Goal: Contribute content: Contribute content

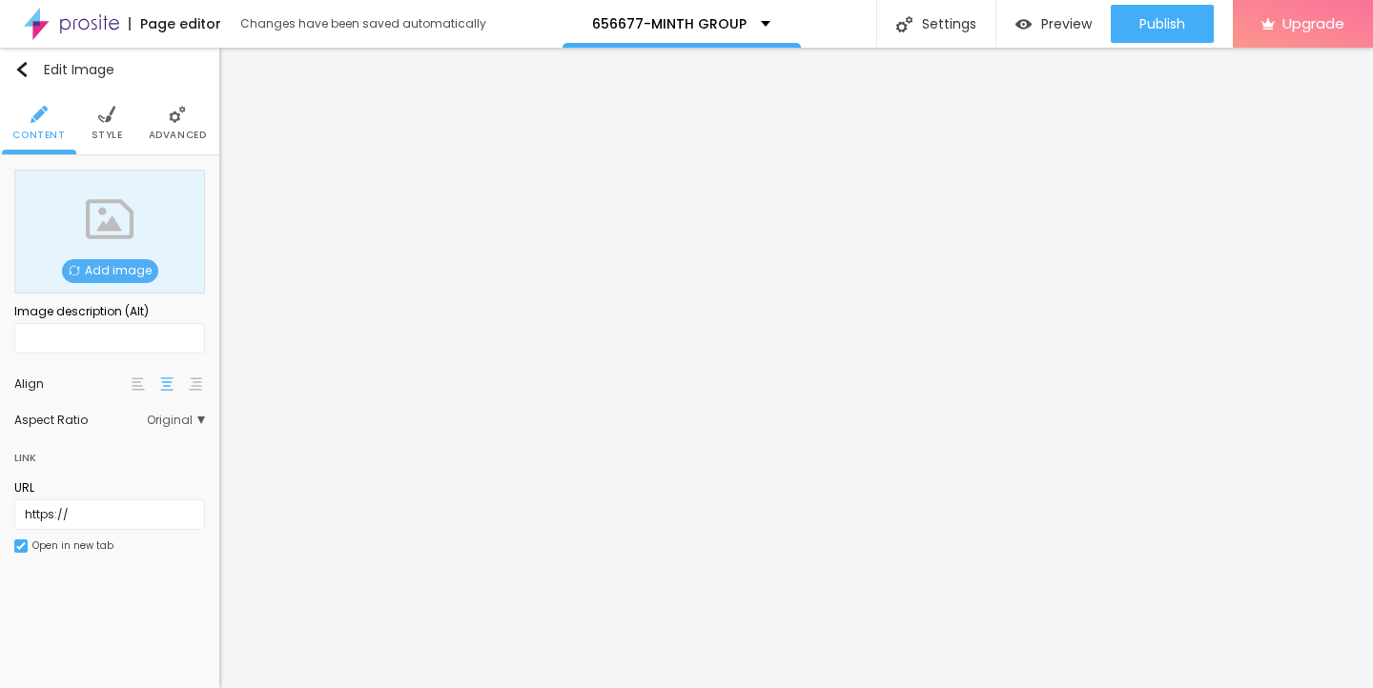
click at [95, 268] on span "Add image" at bounding box center [110, 271] width 96 height 24
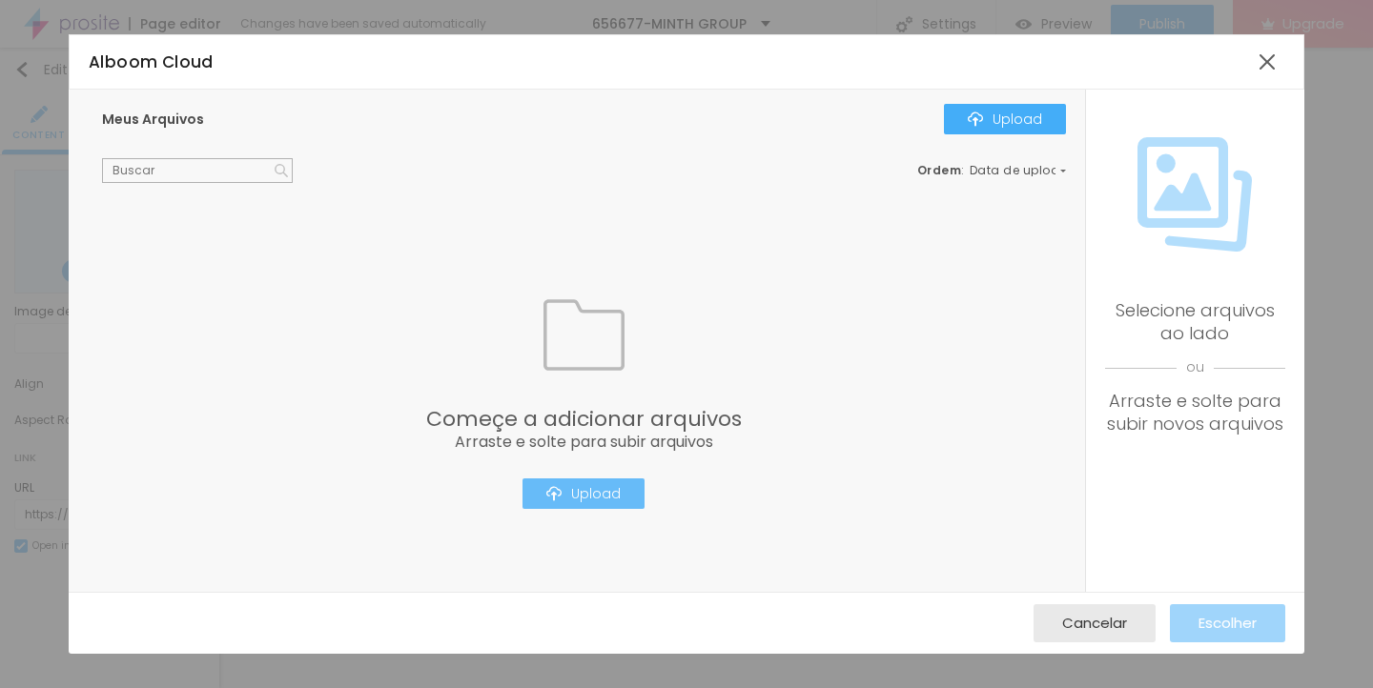
click at [581, 493] on div "Upload" at bounding box center [583, 493] width 74 height 15
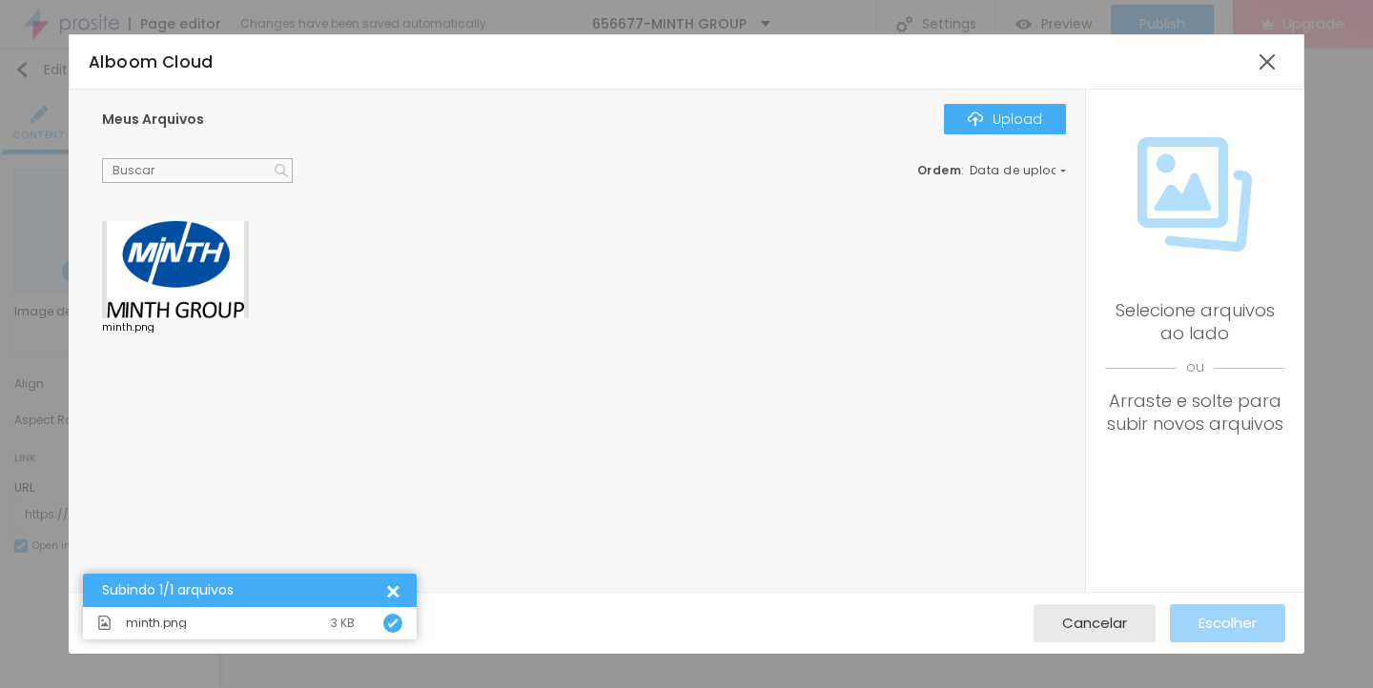
click at [184, 277] on div at bounding box center [175, 269] width 147 height 97
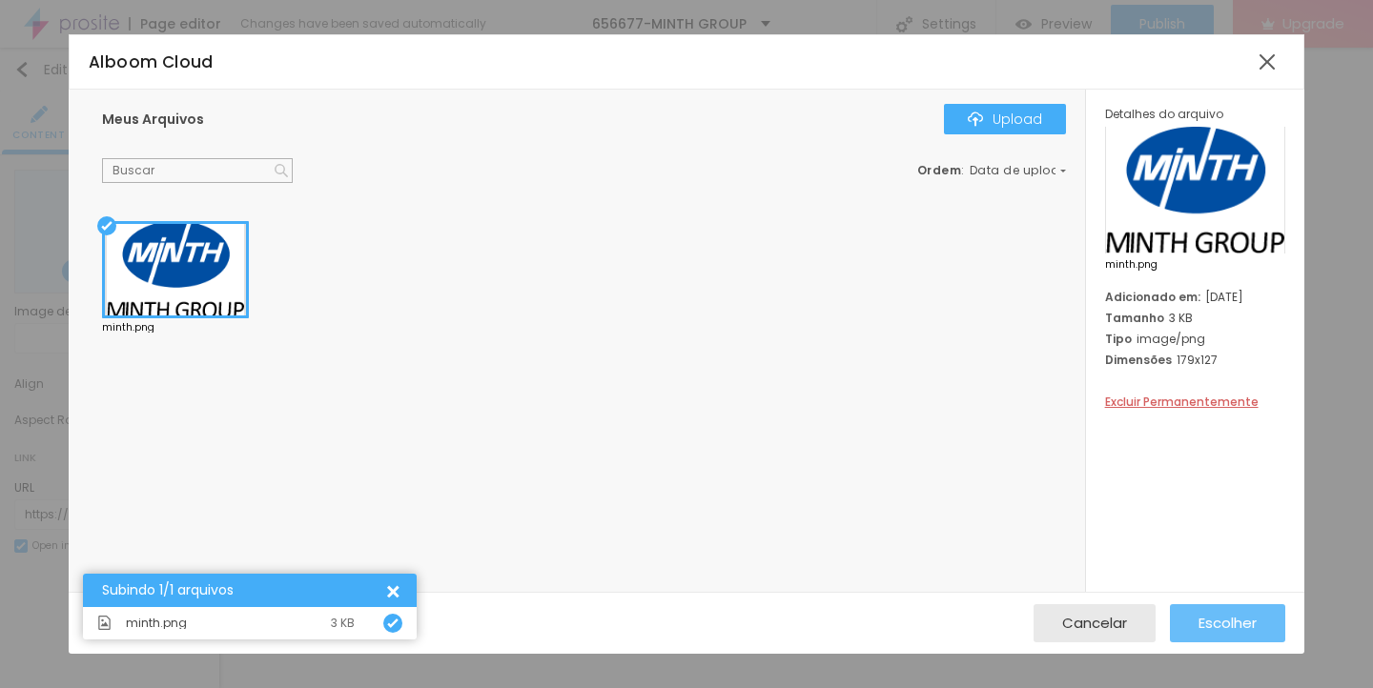
click at [1210, 624] on span "Escolher" at bounding box center [1227, 623] width 58 height 16
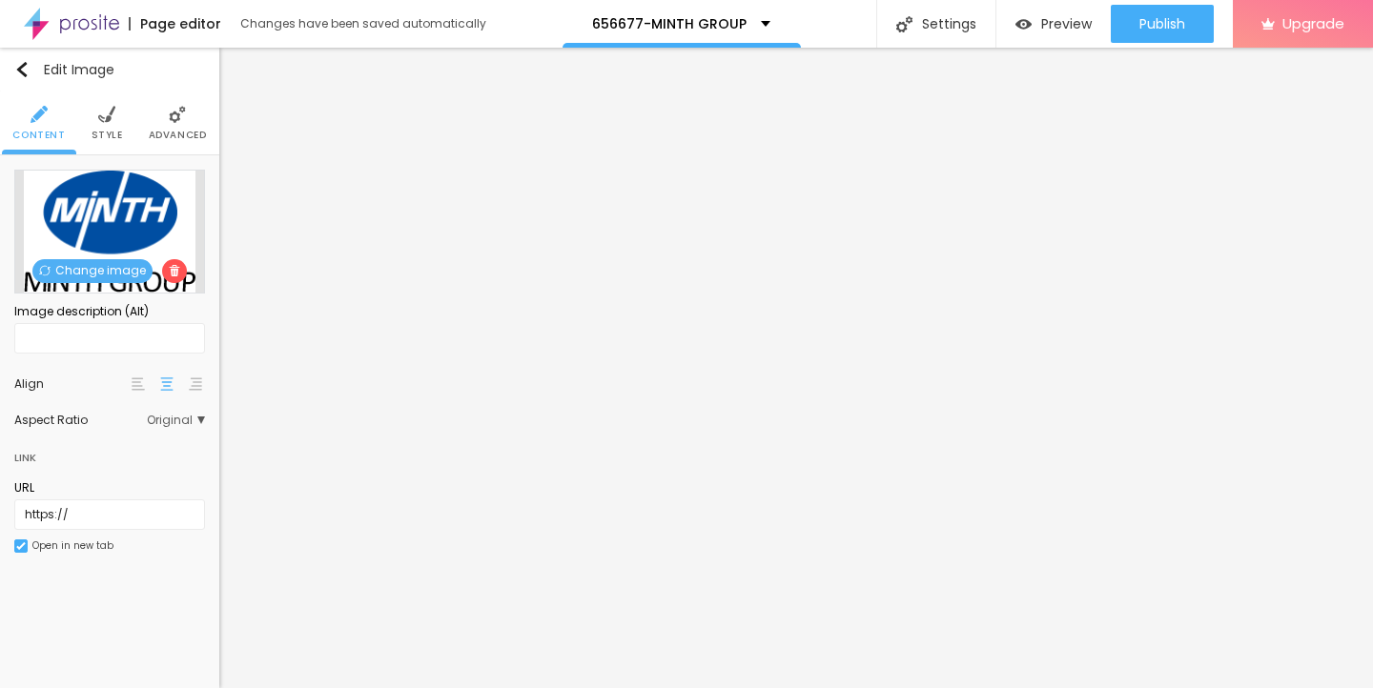
click at [89, 123] on ul "Content Style Advanced" at bounding box center [109, 124] width 219 height 64
click at [108, 122] on img at bounding box center [106, 114] width 17 height 17
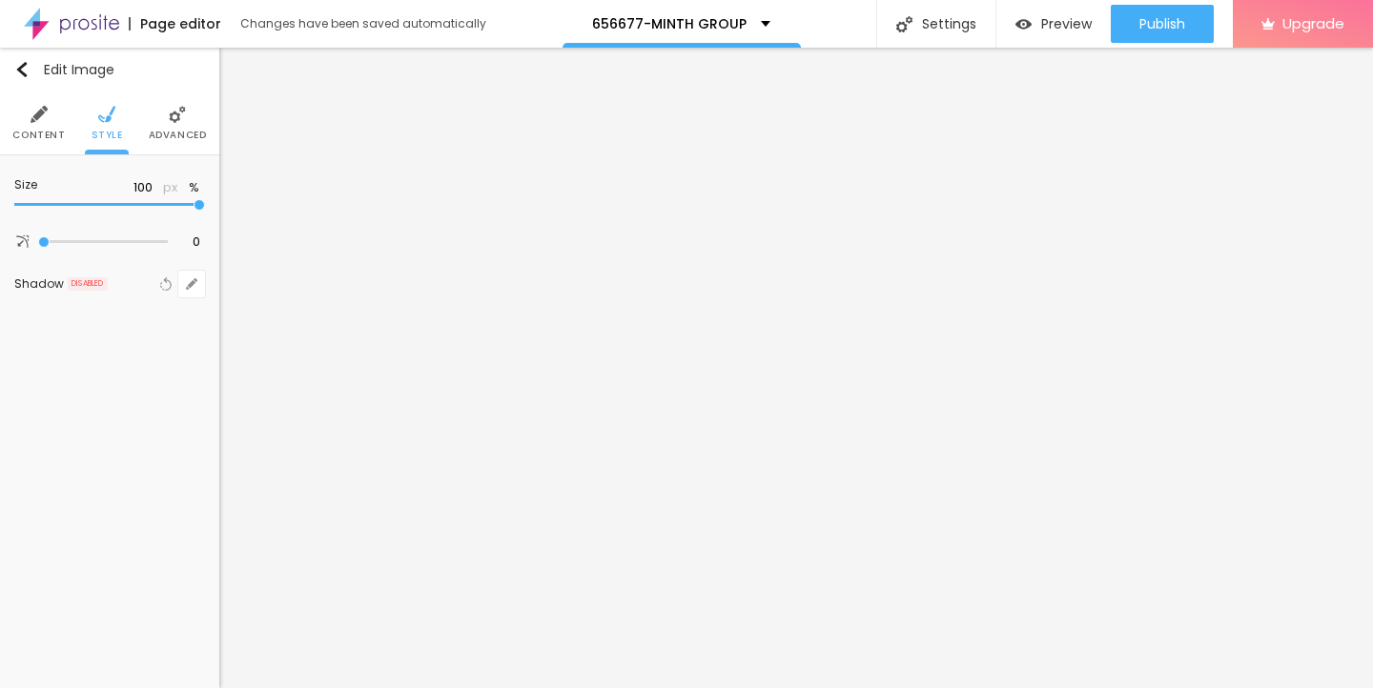
type input "95"
type input "90"
type input "80"
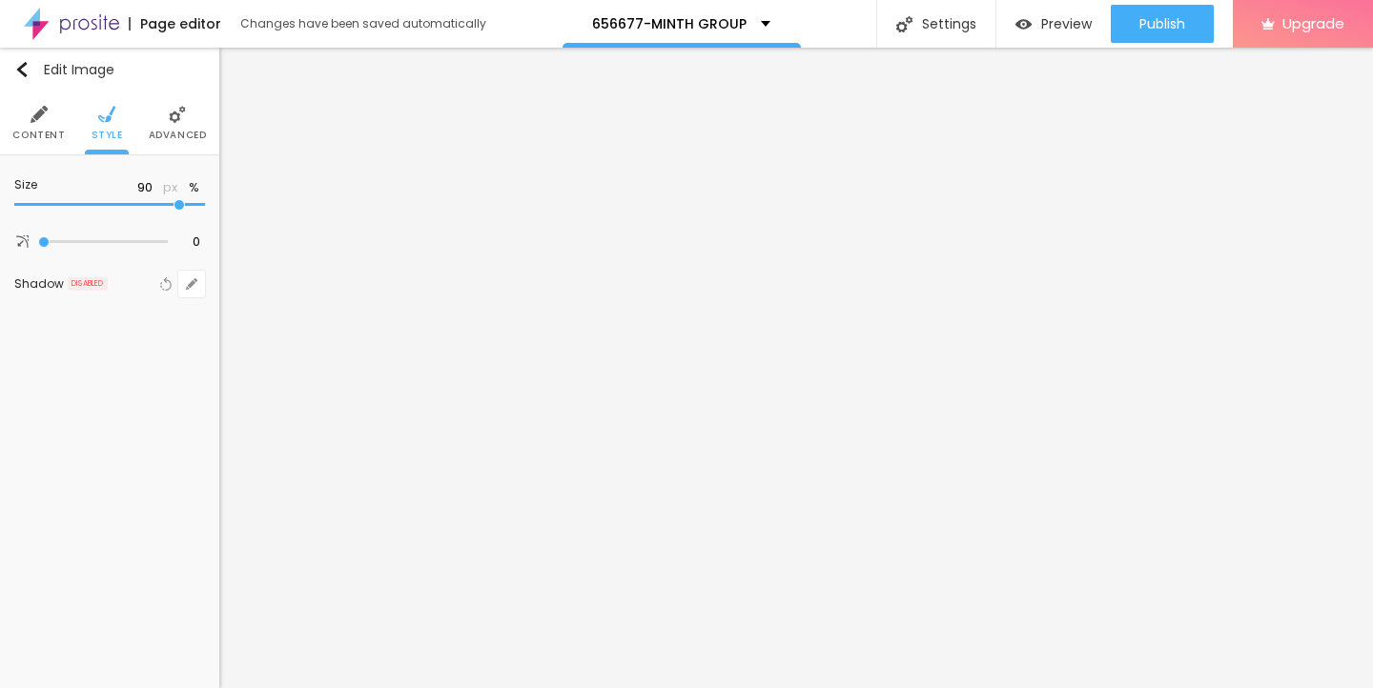
type input "80"
type input "65"
type input "55"
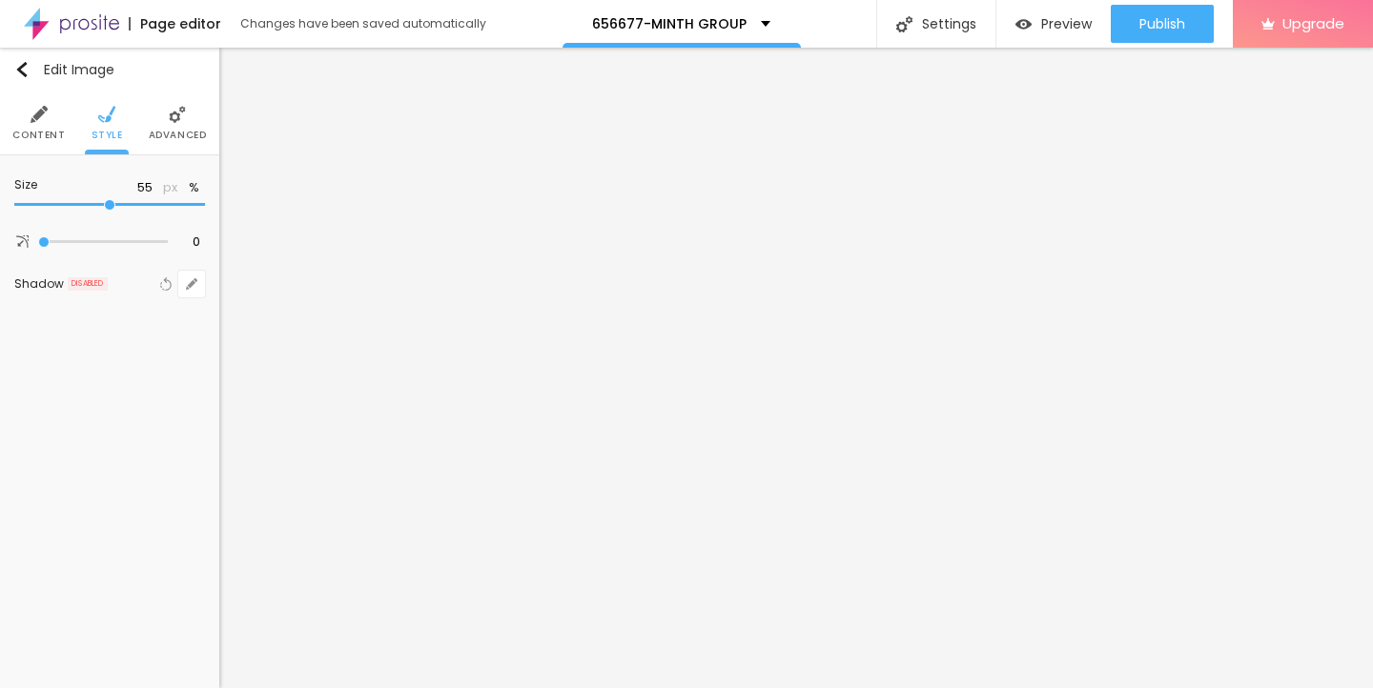
type input "35"
type input "30"
type input "15"
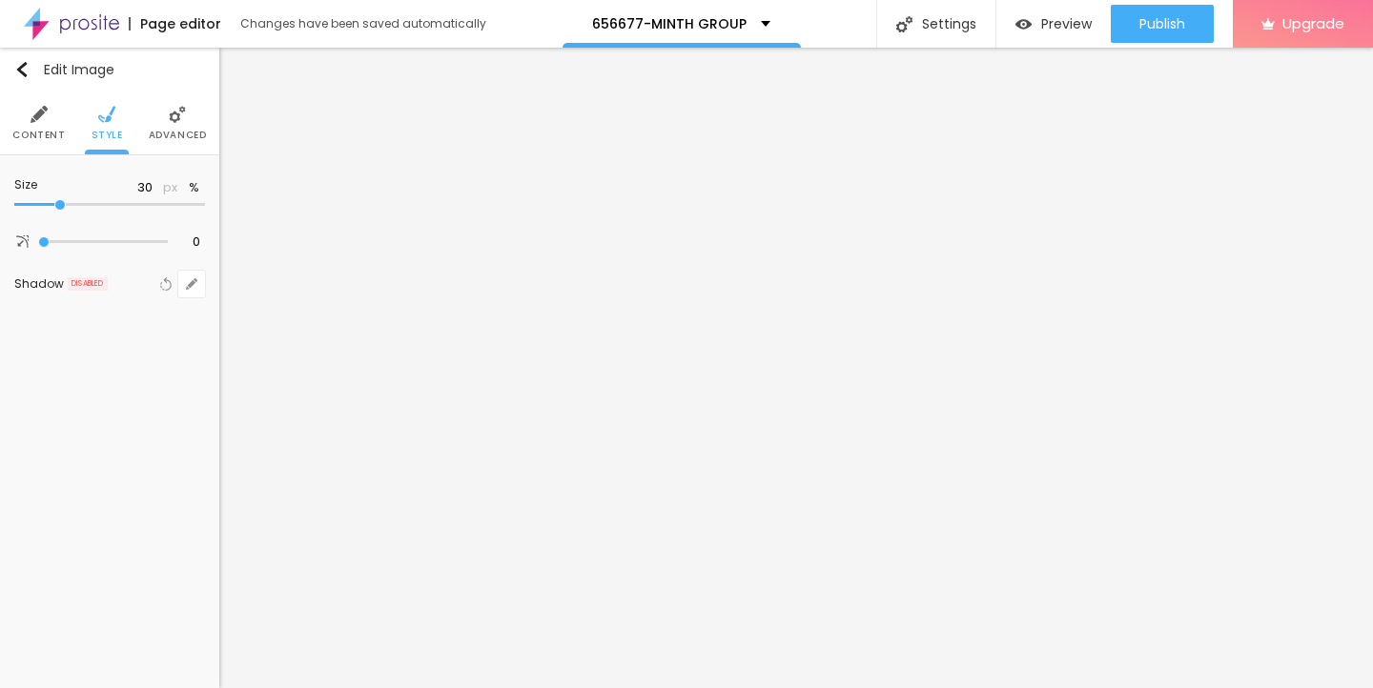
type input "15"
type input "10"
drag, startPoint x: 201, startPoint y: 202, endPoint x: 0, endPoint y: 202, distance: 201.2
type input "10"
click at [14, 202] on input "range" at bounding box center [109, 205] width 191 height 10
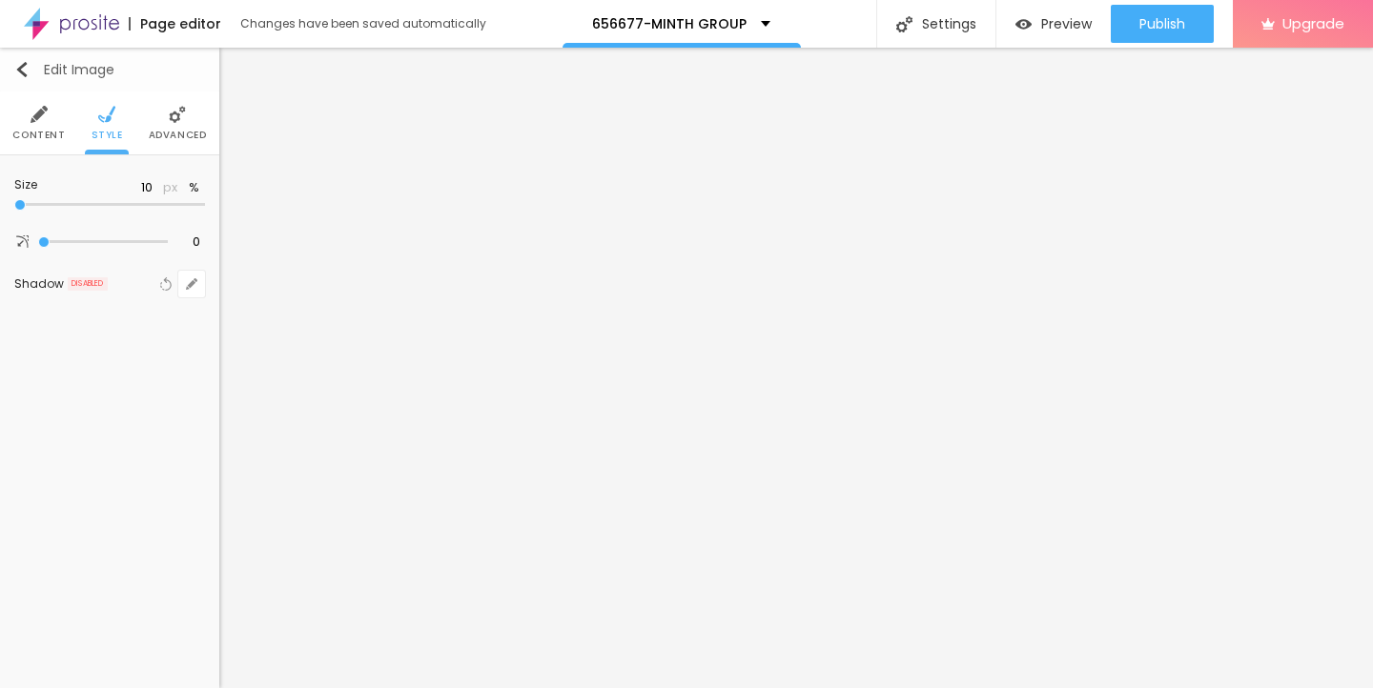
click at [20, 73] on img "button" at bounding box center [21, 69] width 15 height 15
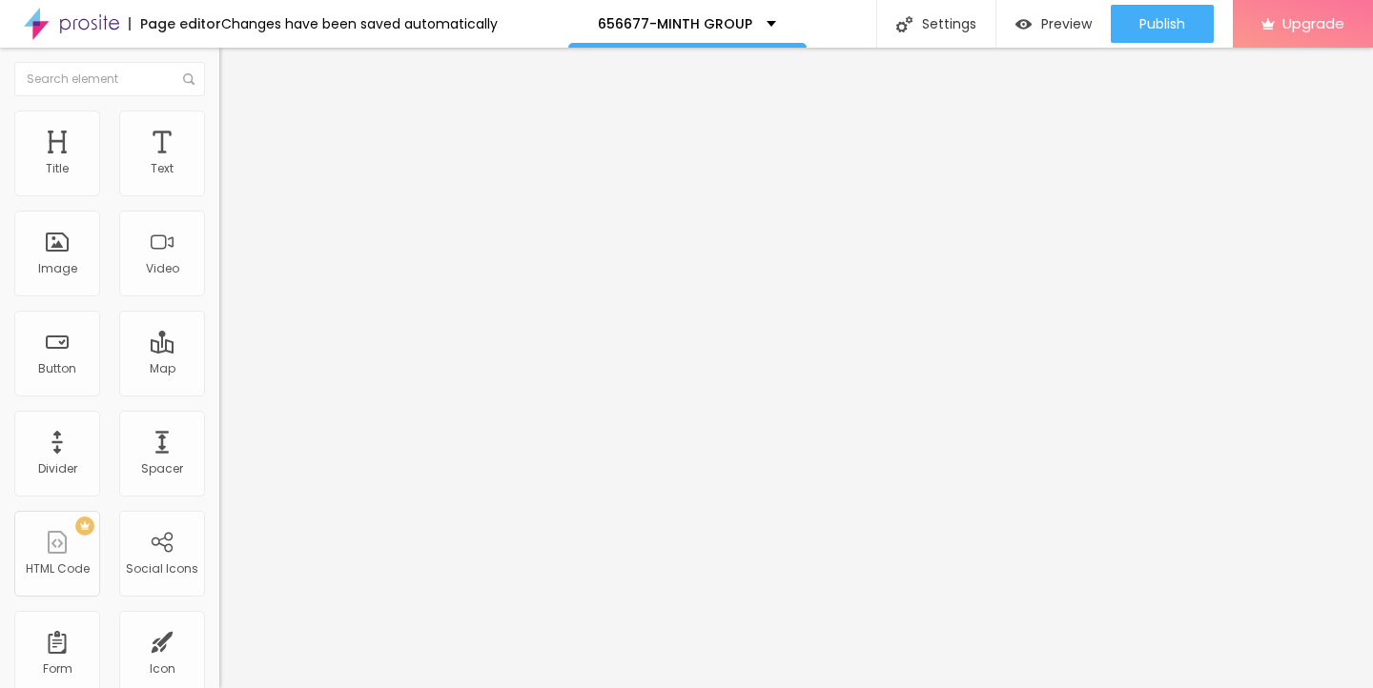
click at [227, 177] on icon "button" at bounding box center [232, 171] width 11 height 11
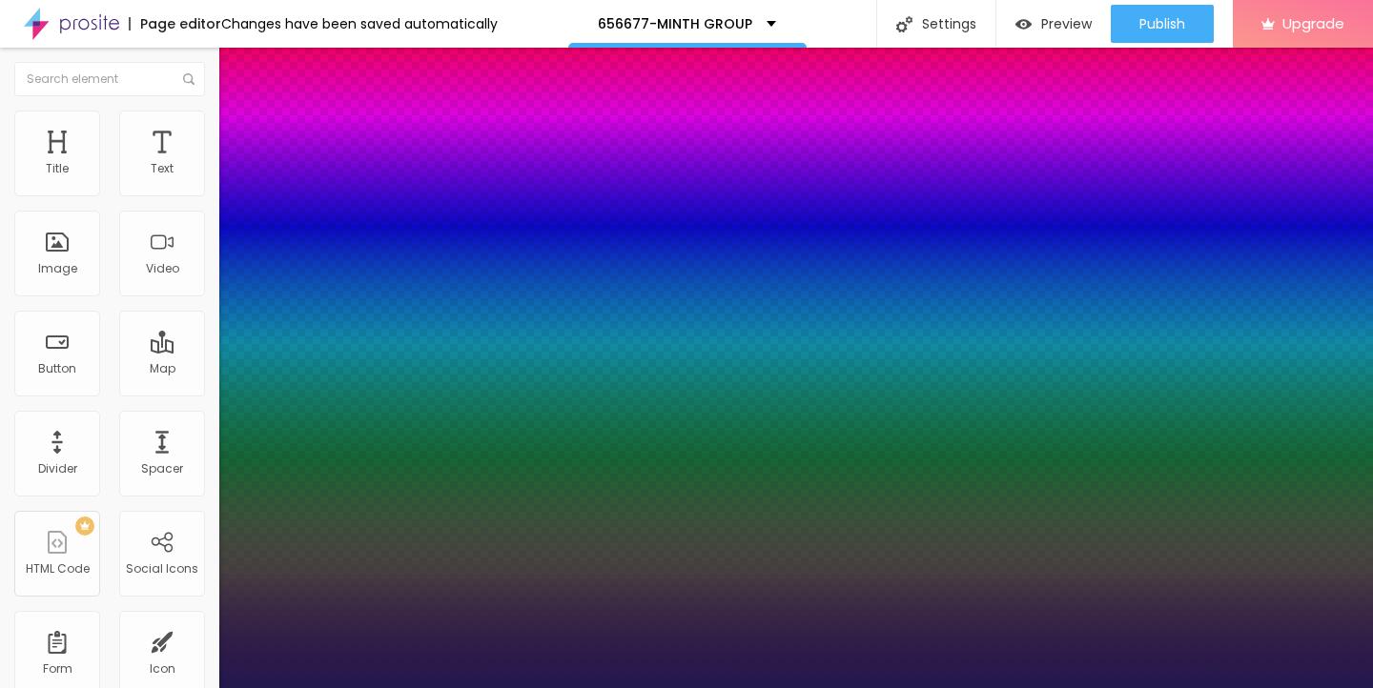
type input "1"
type input "14"
type input "1"
type input "16"
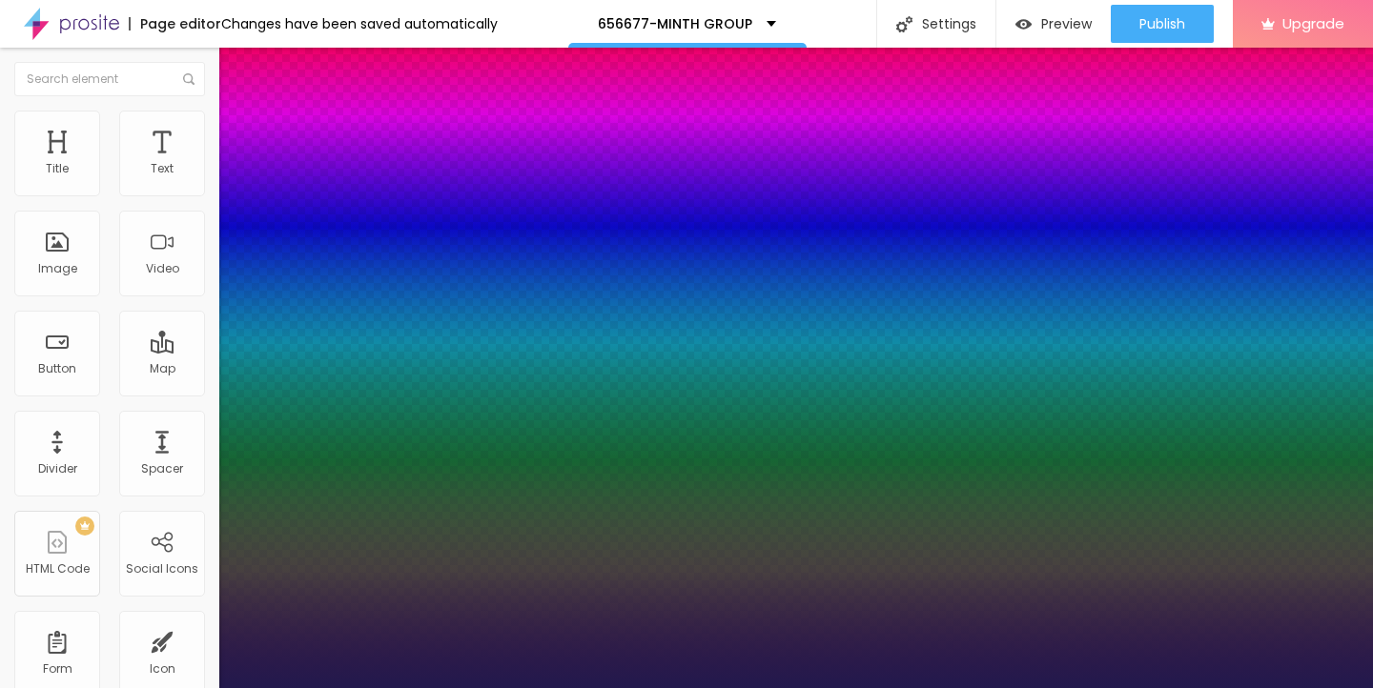
type input "16"
type input "1"
type input "17"
type input "1"
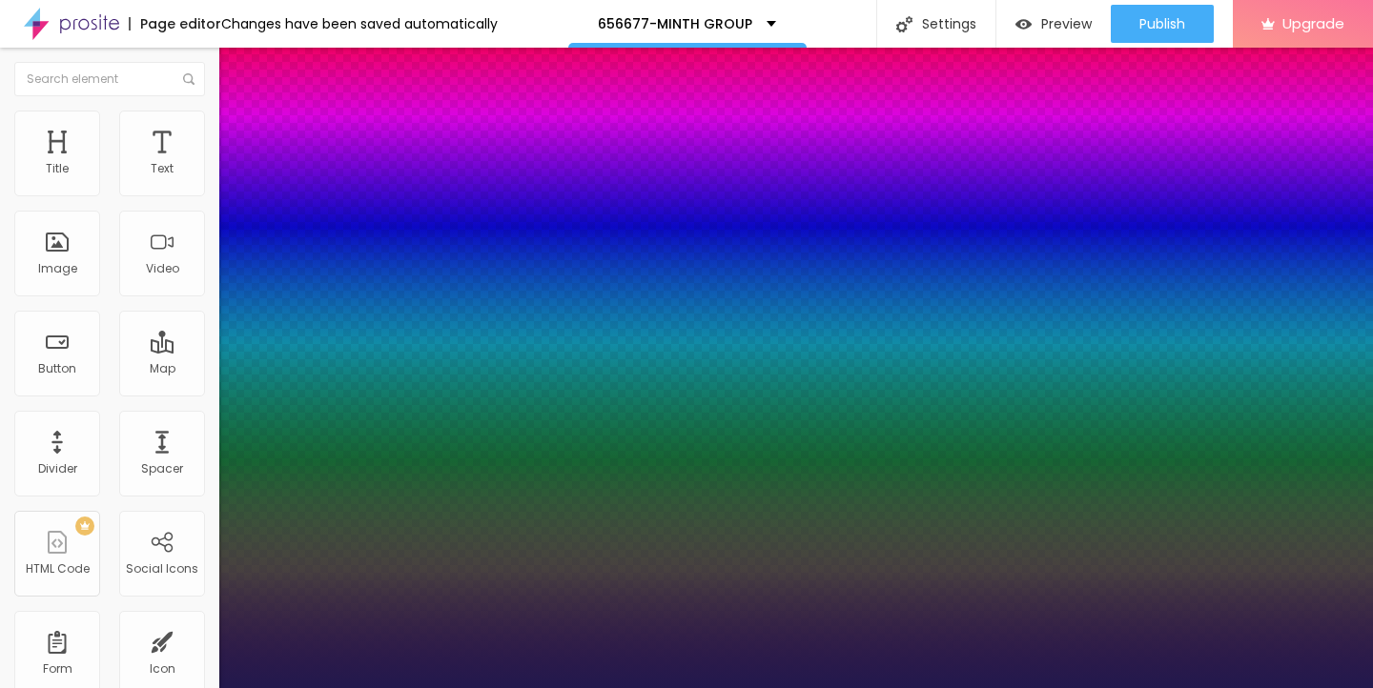
type input "18"
type input "1"
type input "19"
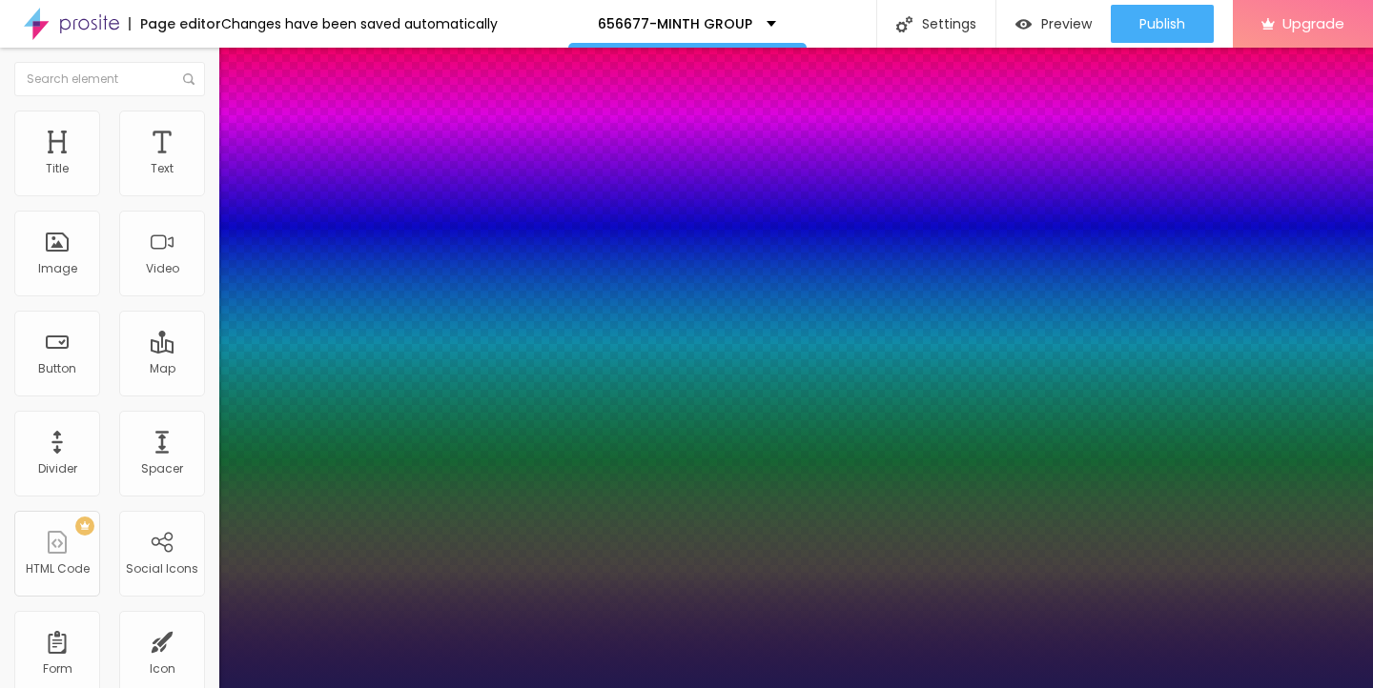
type input "1"
type input "20"
type input "1"
type input "21"
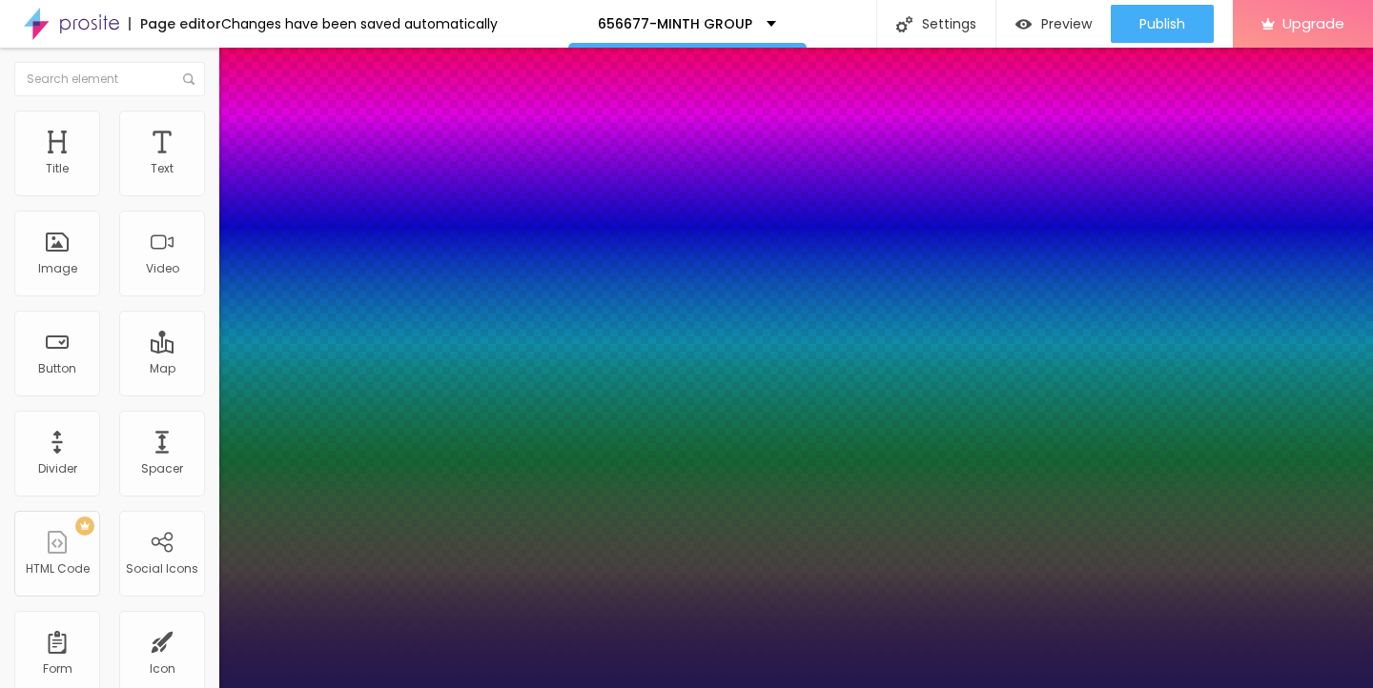
type input "21"
type input "1"
type input "22"
type input "1"
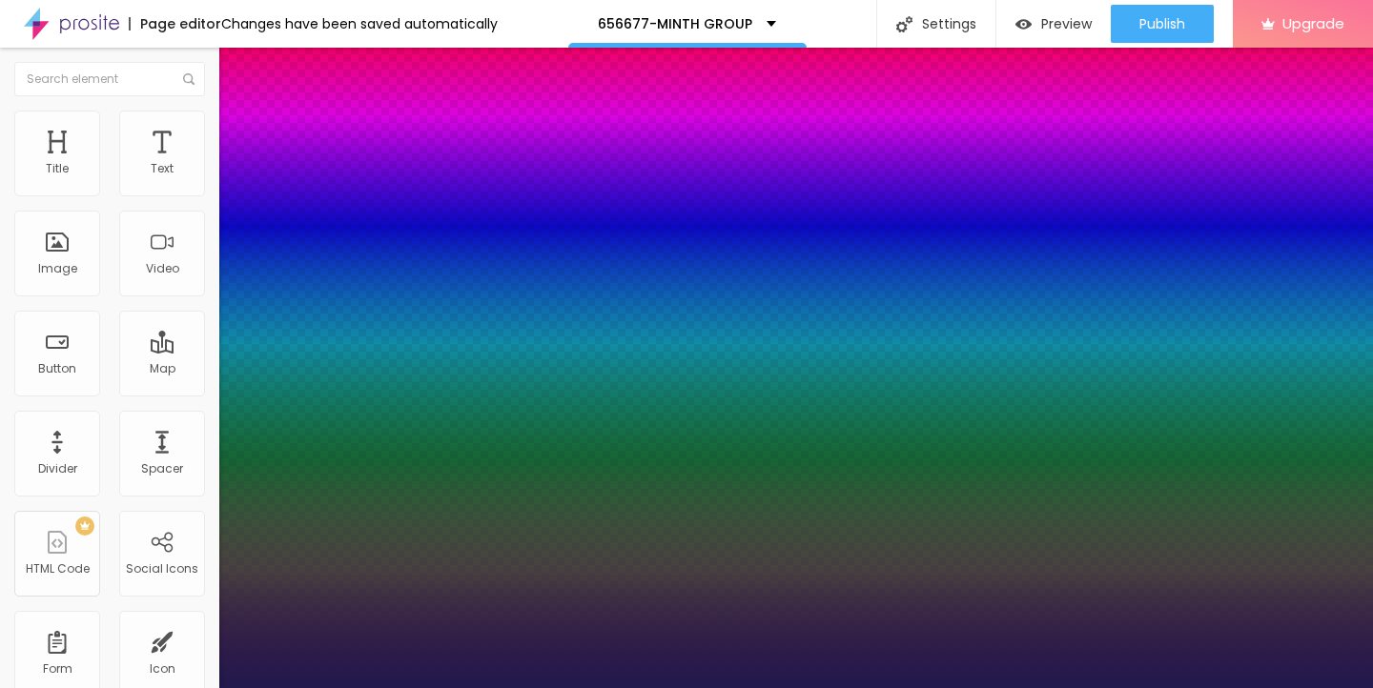
type input "23"
type input "1"
type input "24"
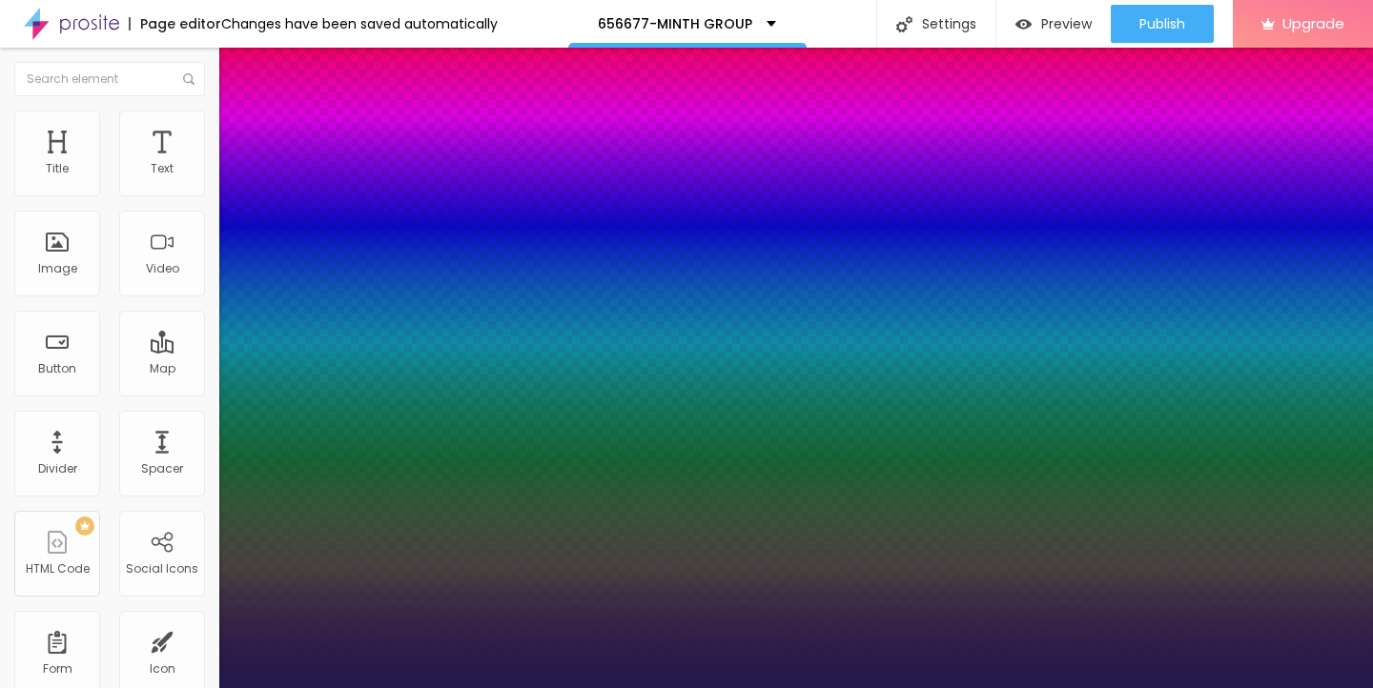
type input "1"
type input "25"
type input "1"
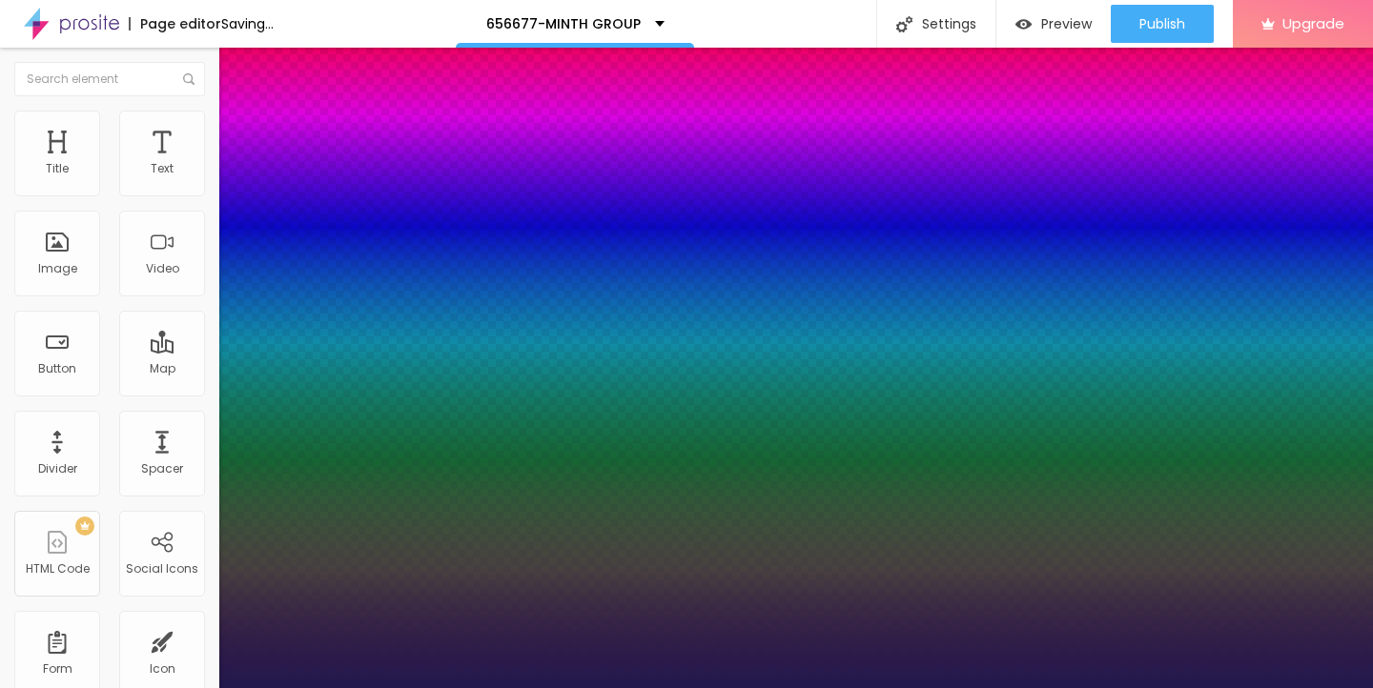
drag, startPoint x: 255, startPoint y: 321, endPoint x: 270, endPoint y: 321, distance: 15.3
type input "25"
type input "1"
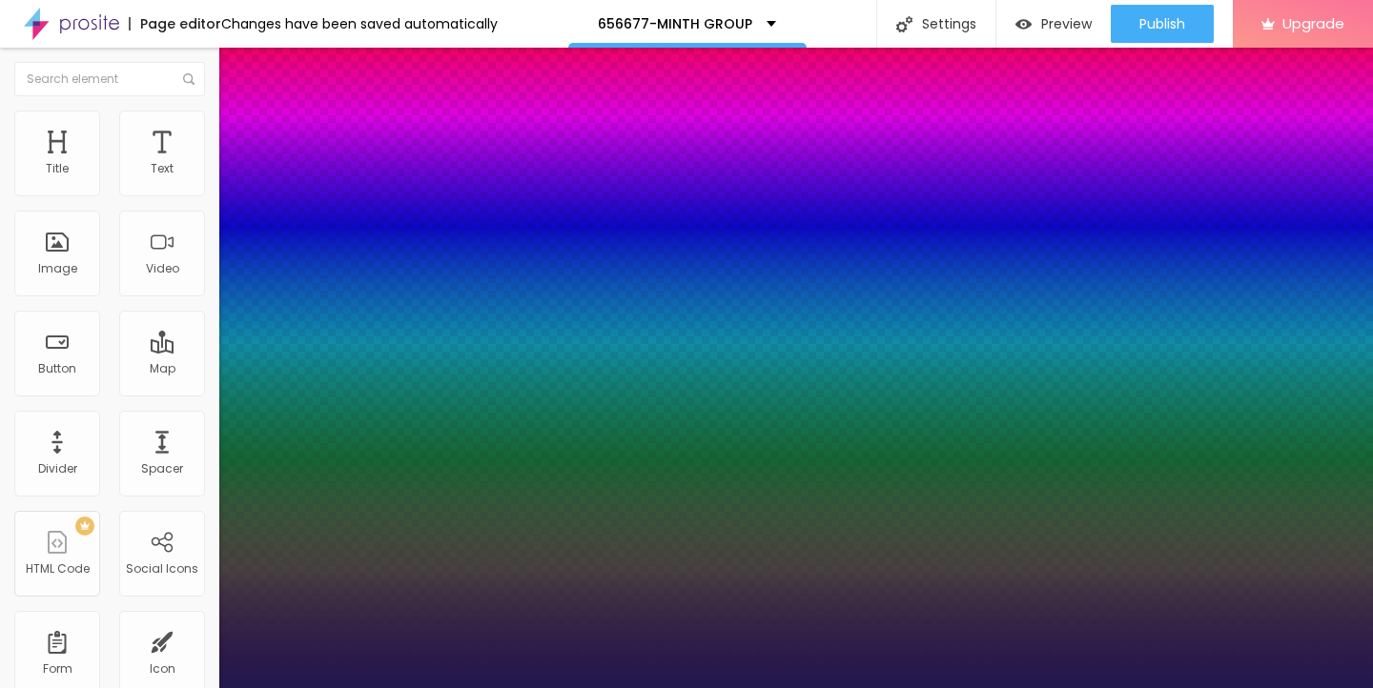
click at [584, 687] on div at bounding box center [686, 688] width 1373 height 0
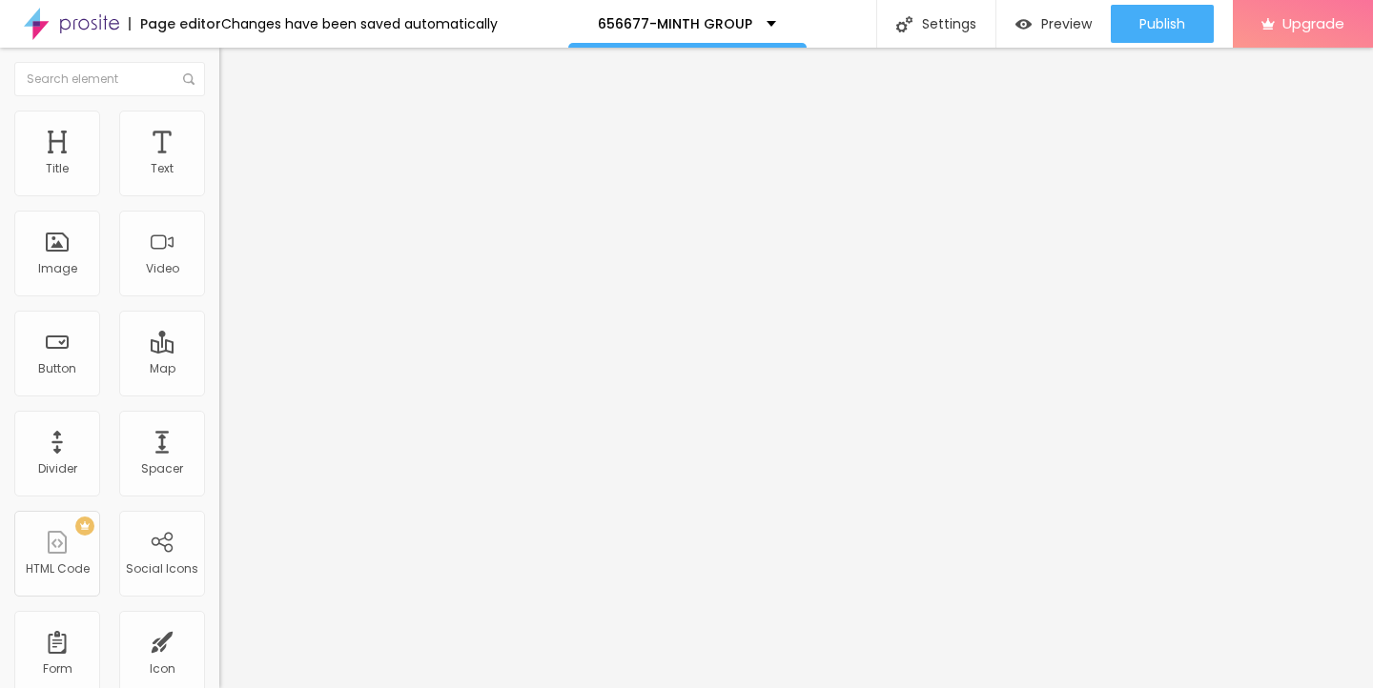
click at [234, 76] on img "button" at bounding box center [241, 69] width 15 height 15
click at [219, 179] on input "Click me" at bounding box center [333, 169] width 229 height 19
drag, startPoint x: 80, startPoint y: 210, endPoint x: 0, endPoint y: 209, distance: 80.1
click at [219, 209] on div "Text Click me Align Size Default Small Default Big Link URL https:// Open in ne…" at bounding box center [328, 287] width 219 height 277
paste input "→ VIEW DOCUMENT HERE"
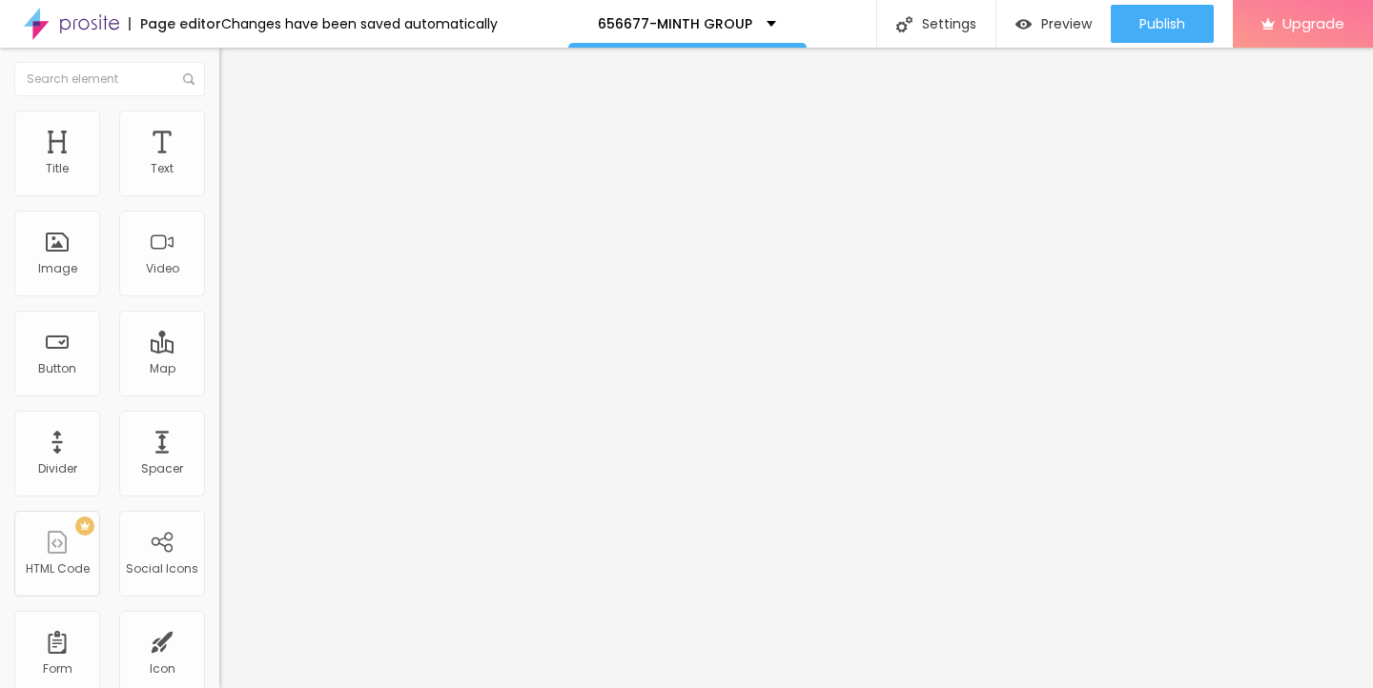
type input "→ VIEW DOCUMENT HERE"
click at [219, 393] on input "https://" at bounding box center [333, 383] width 229 height 19
drag, startPoint x: 100, startPoint y: 398, endPoint x: 0, endPoint y: 395, distance: 100.1
click at [219, 395] on div "Text → VIEW DOCUMENT HERE Align Size Default Small Default Big Link URL https:/…" at bounding box center [328, 287] width 219 height 277
paste input "admin.higginopincs.com"
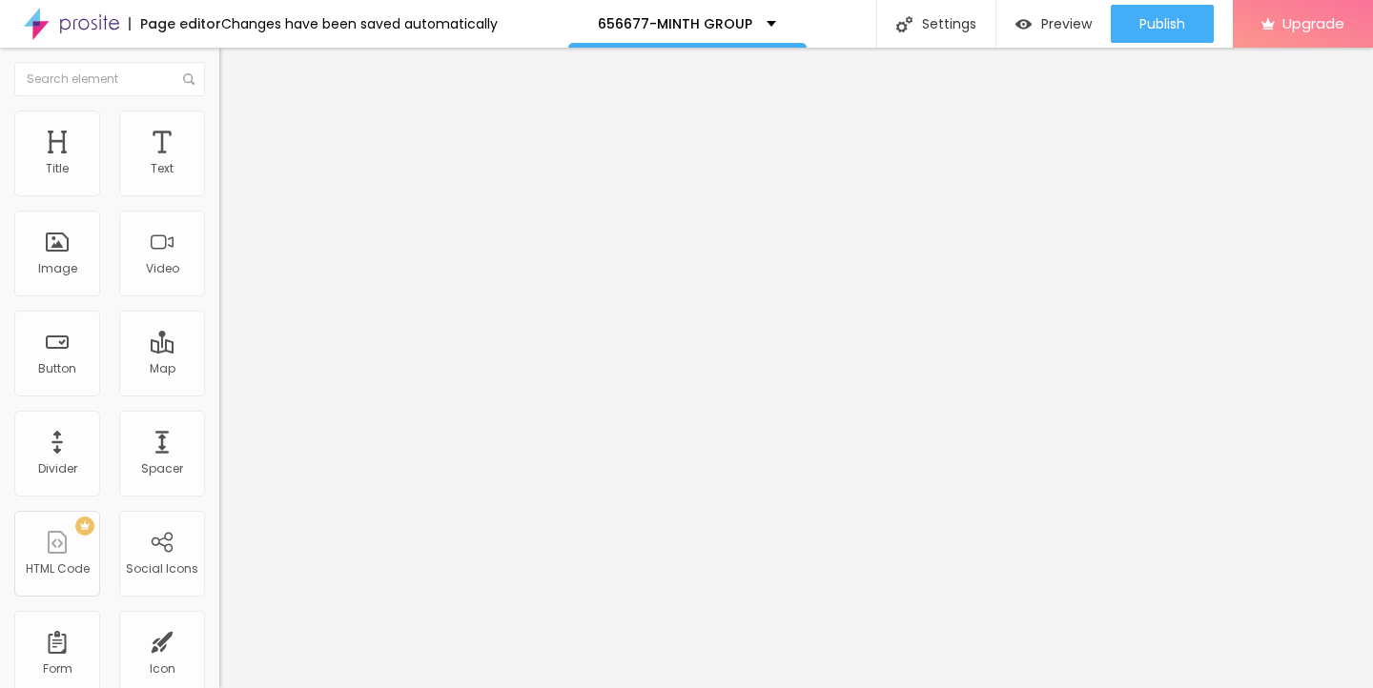
scroll to position [0, 14]
type input "https://admin.higginopincs.com"
click at [219, 117] on img at bounding box center [227, 119] width 17 height 17
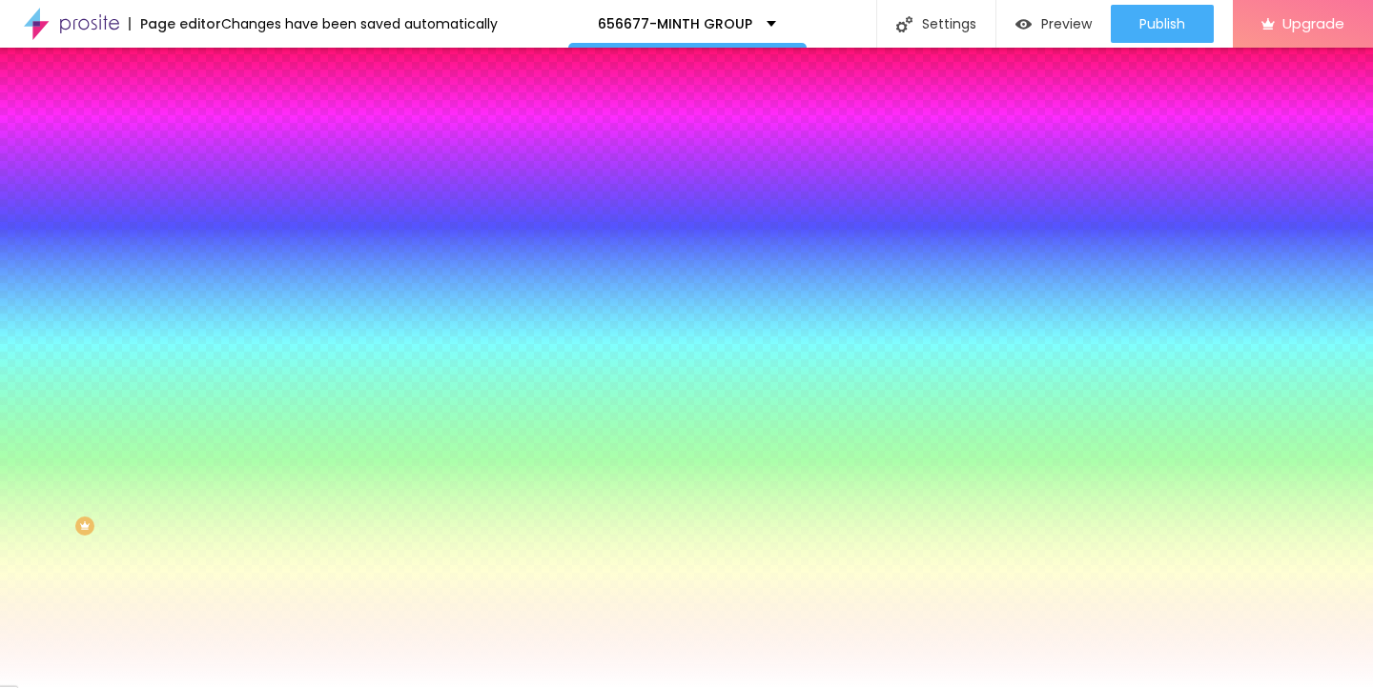
click at [219, 243] on button "button" at bounding box center [232, 244] width 27 height 20
type input "18"
type input "19"
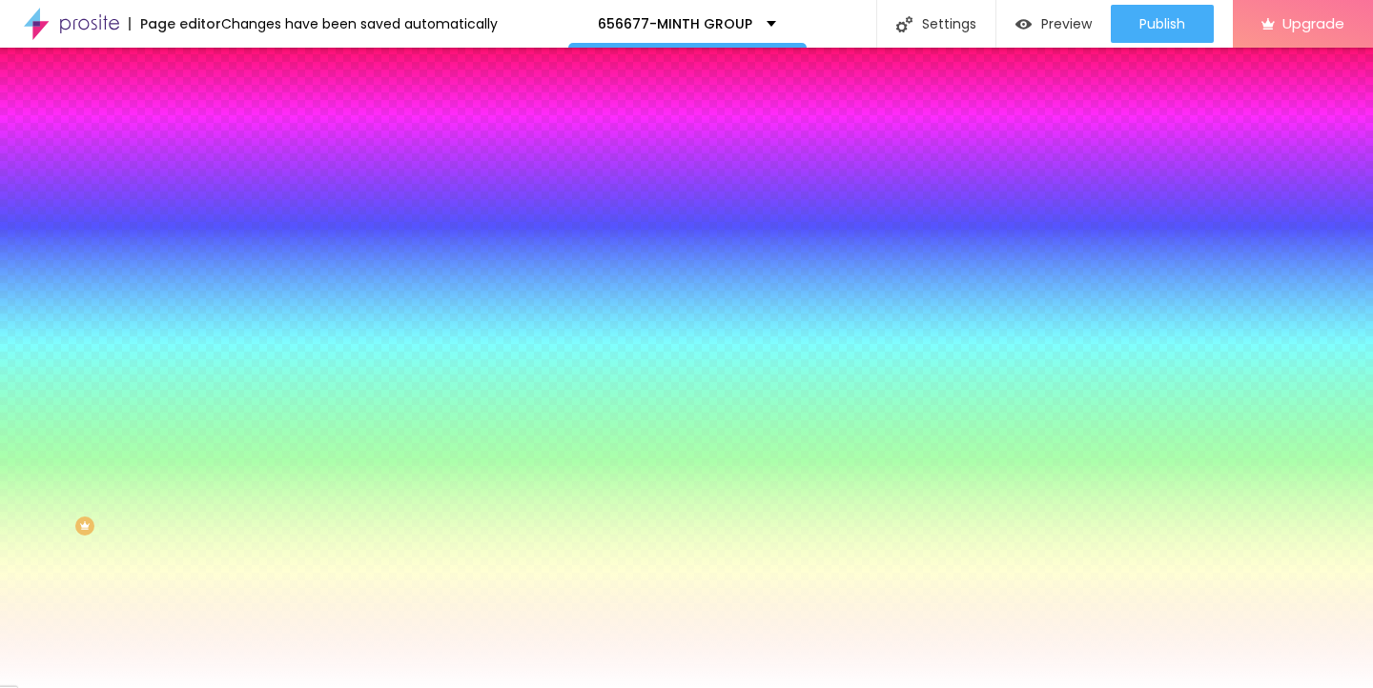
type input "20"
type input "21"
type input "22"
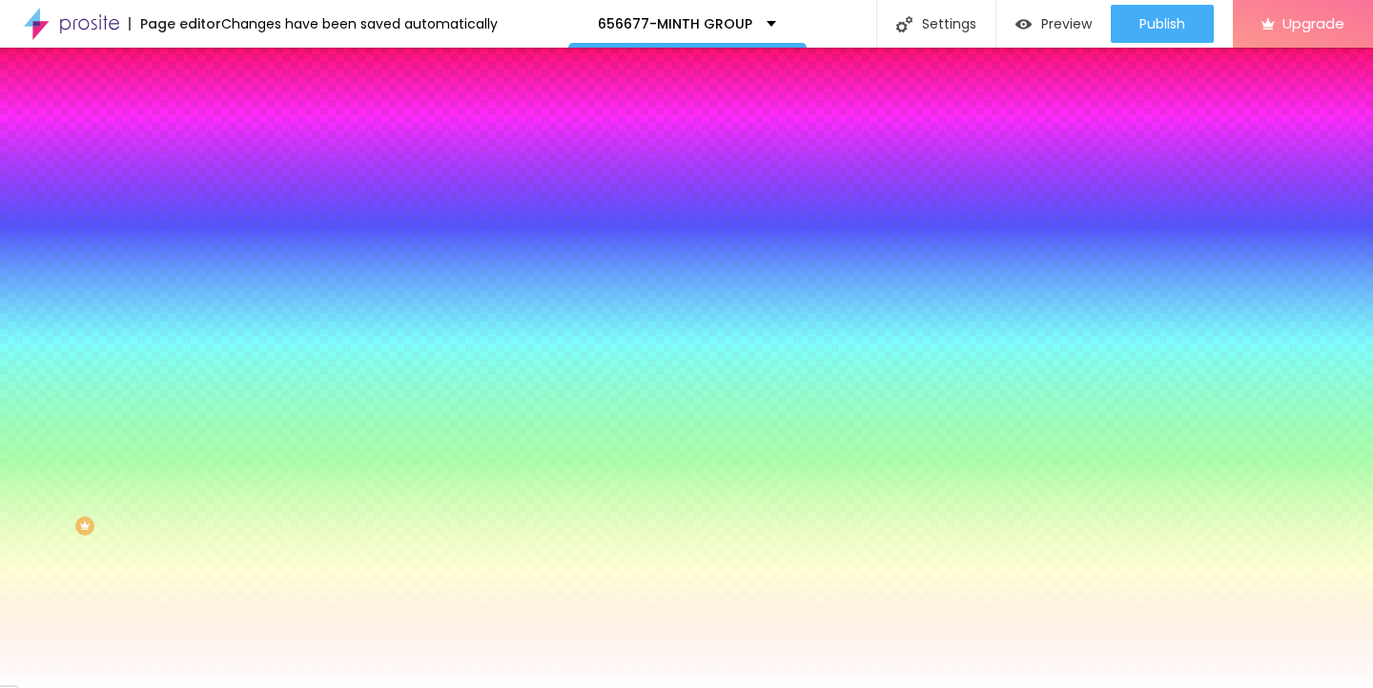
type input "22"
drag, startPoint x: 292, startPoint y: 367, endPoint x: 327, endPoint y: 367, distance: 35.3
type input "22"
click at [598, 687] on div at bounding box center [686, 688] width 1373 height 0
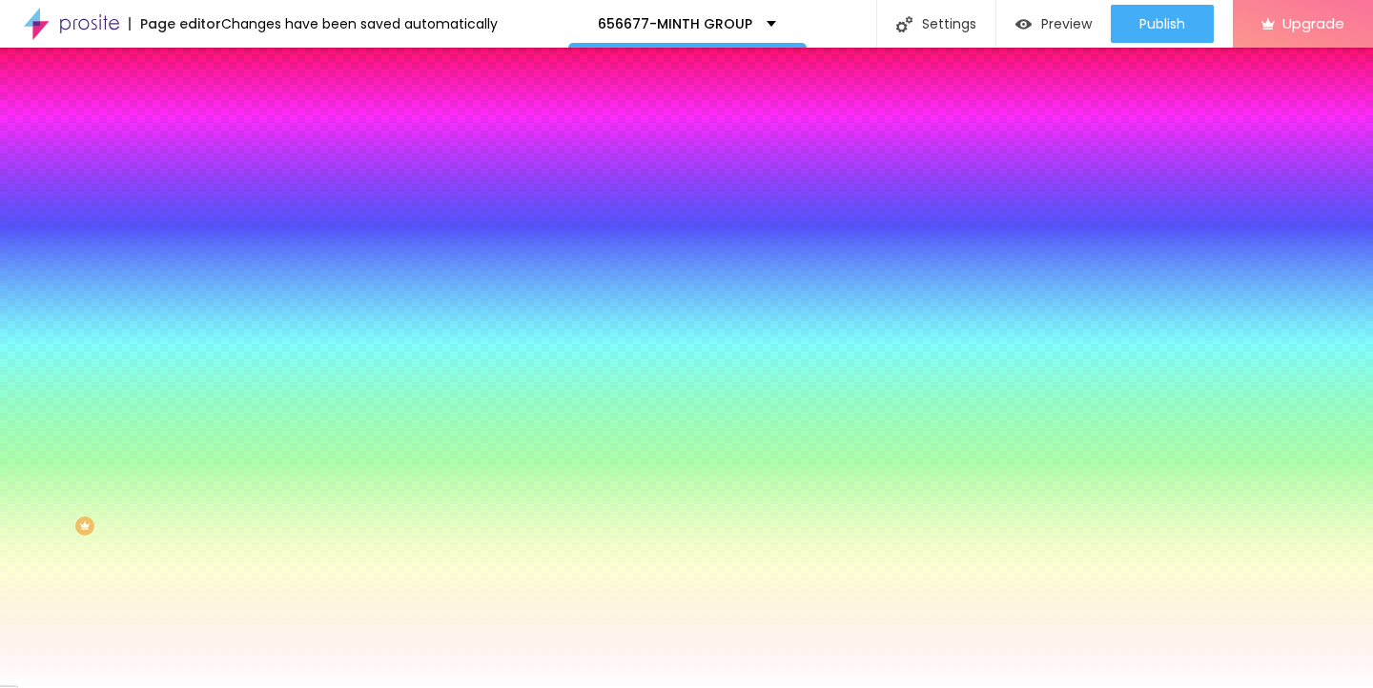
click at [234, 75] on img "button" at bounding box center [241, 69] width 15 height 15
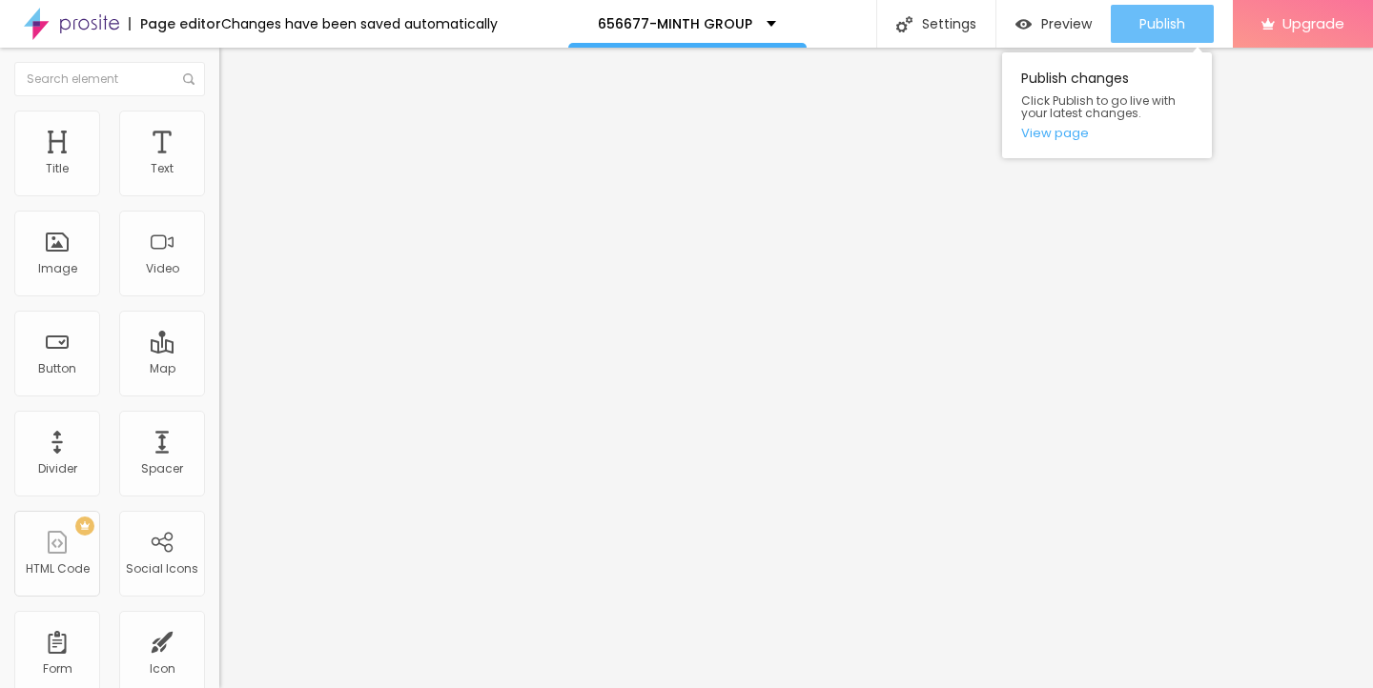
click at [1161, 17] on span "Publish" at bounding box center [1162, 23] width 46 height 15
